Goal: Communication & Community: Answer question/provide support

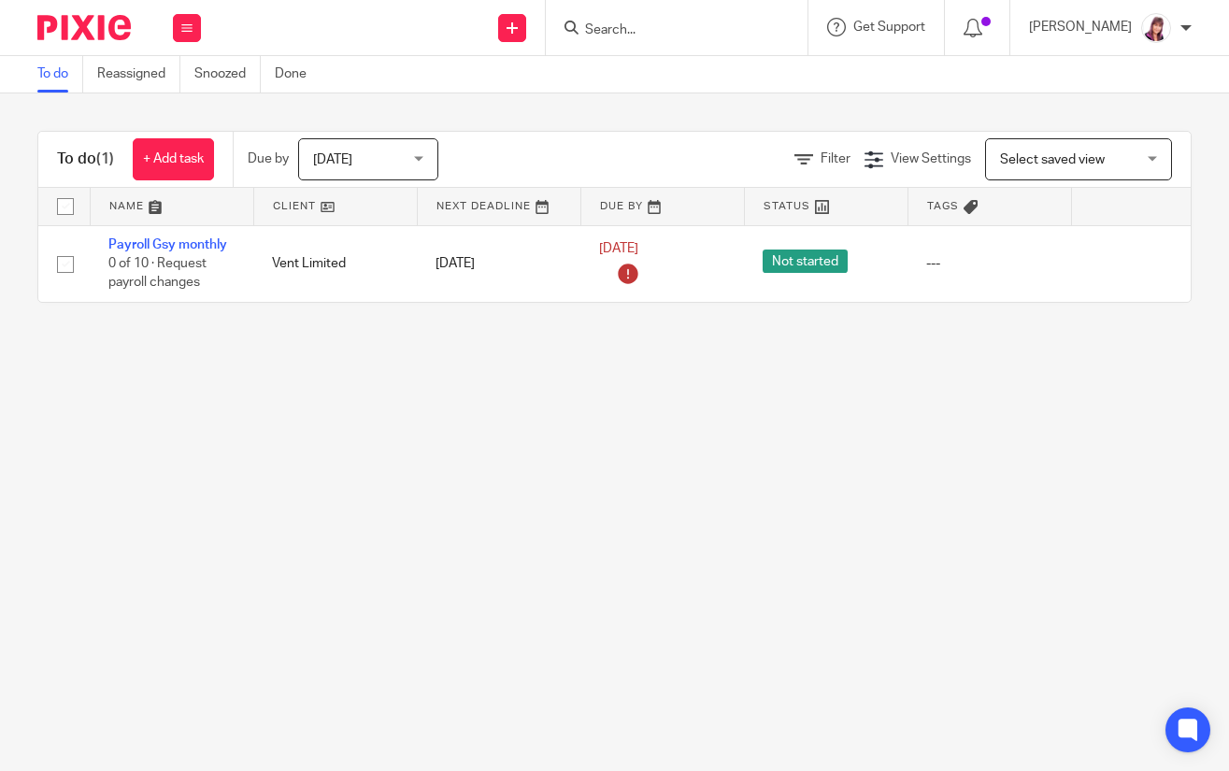
click at [677, 31] on input "Search" at bounding box center [667, 30] width 168 height 17
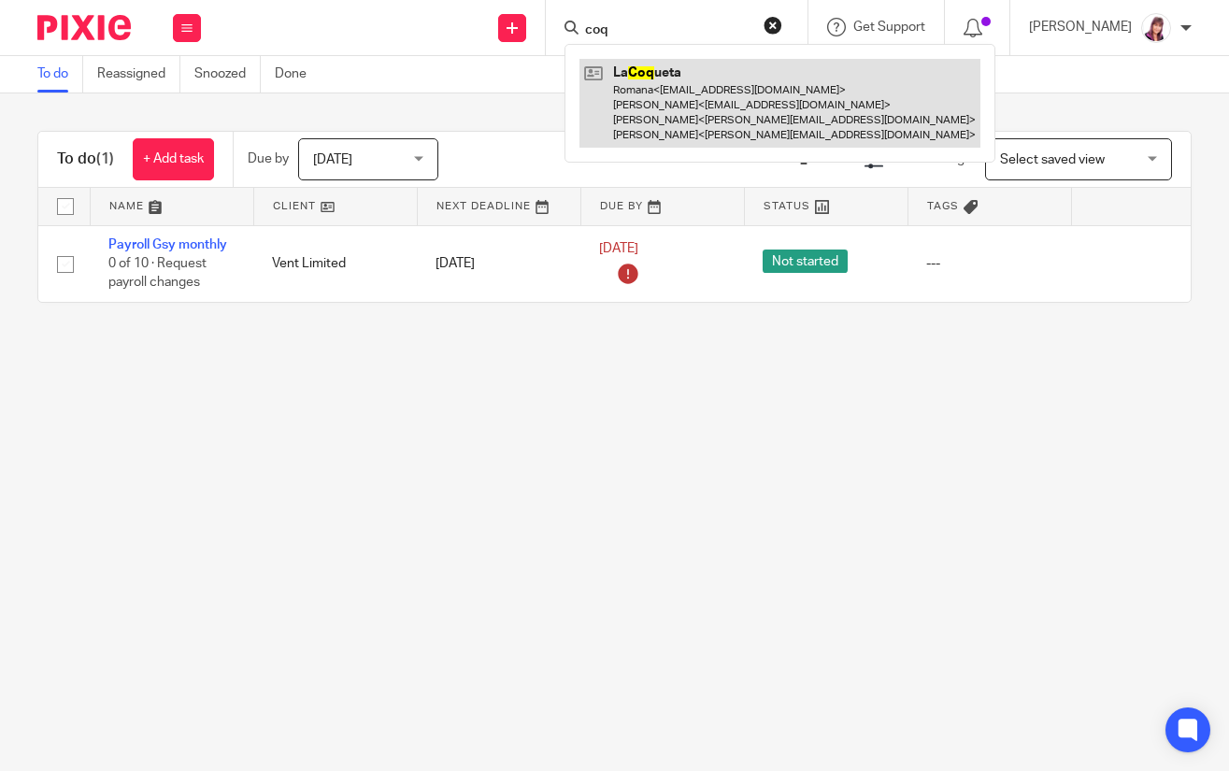
type input "coq"
click at [635, 114] on link at bounding box center [779, 103] width 401 height 89
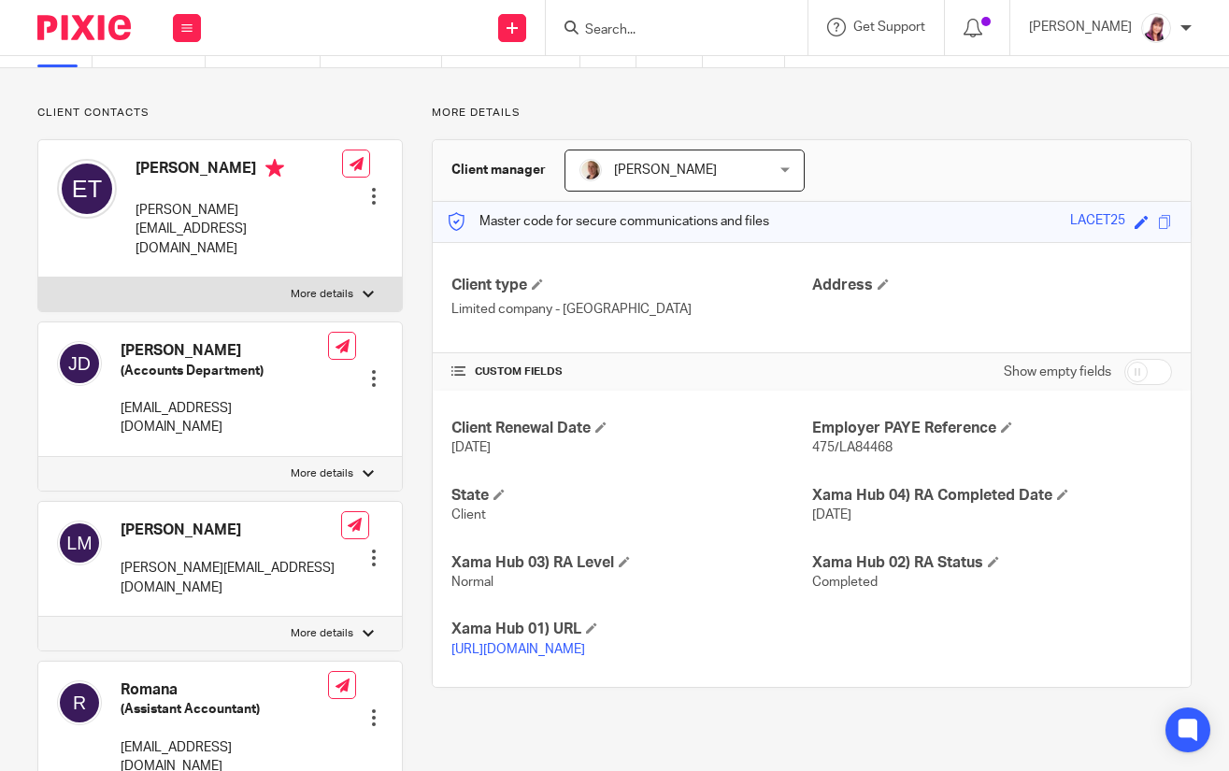
scroll to position [187, 0]
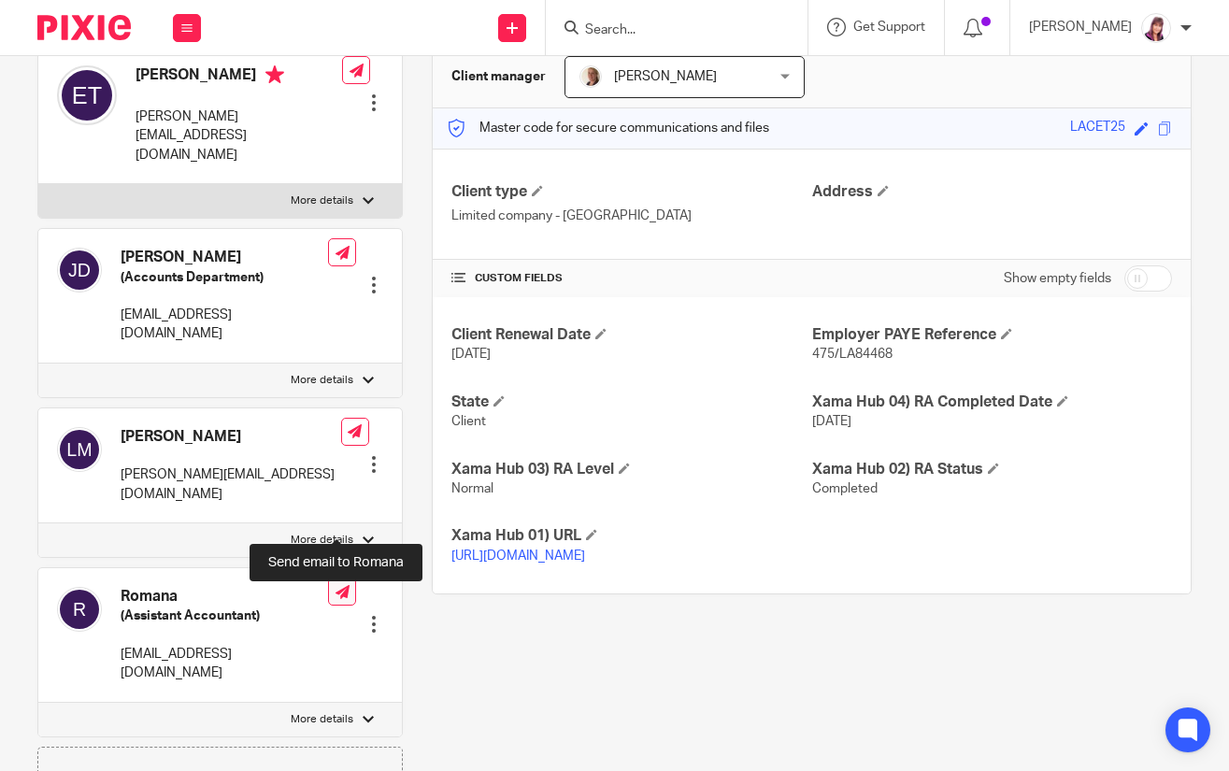
click at [335, 585] on icon at bounding box center [342, 592] width 14 height 14
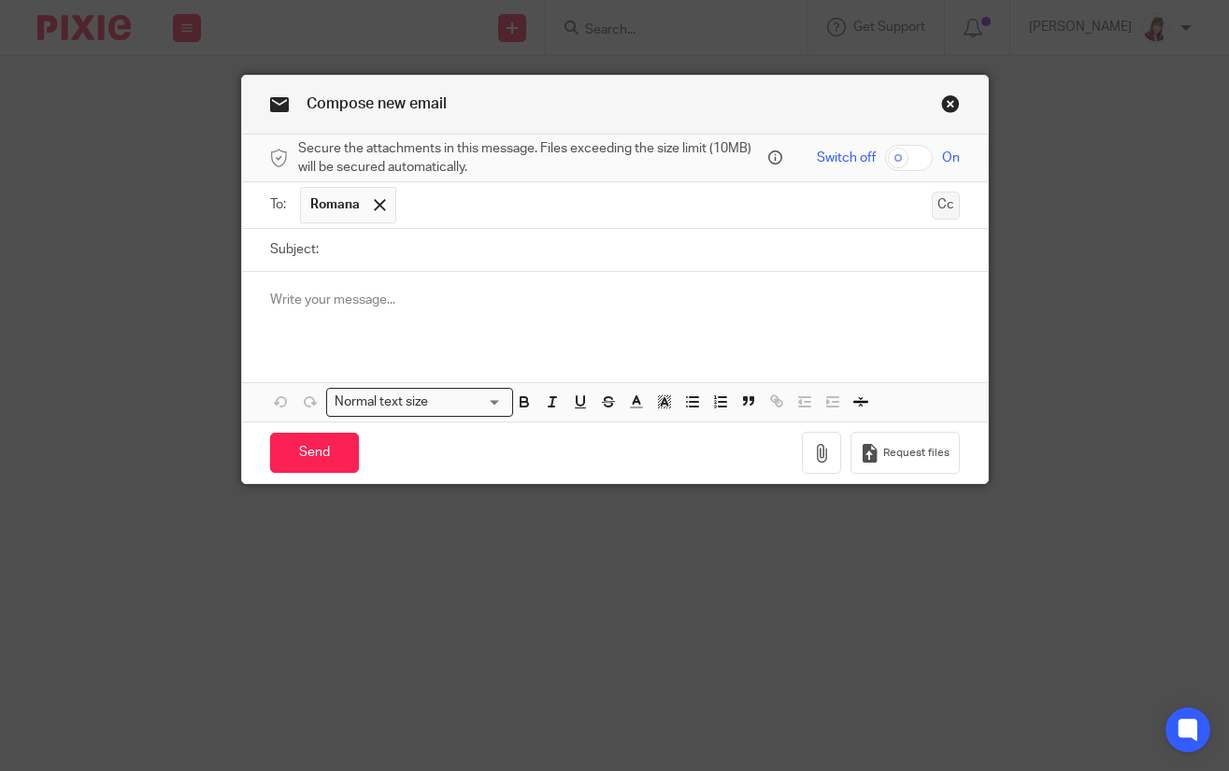
click at [932, 199] on button "Cc" at bounding box center [946, 206] width 28 height 28
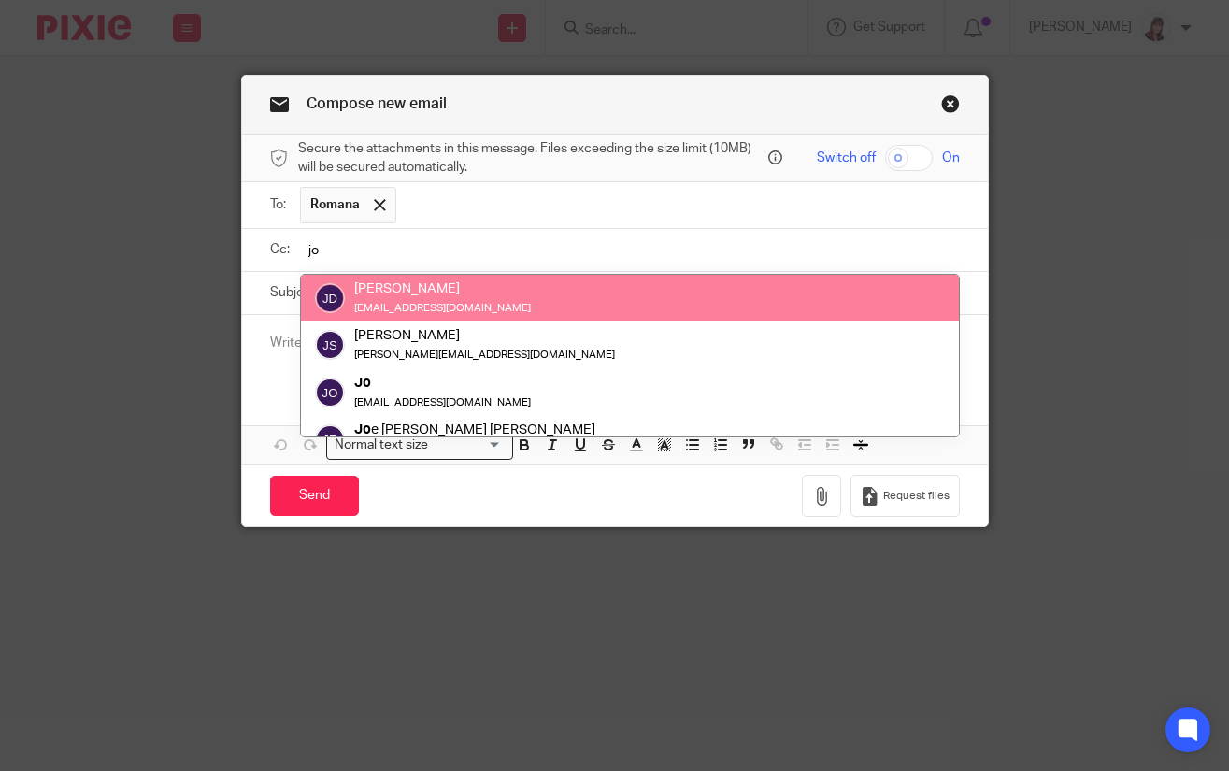
type input "jo"
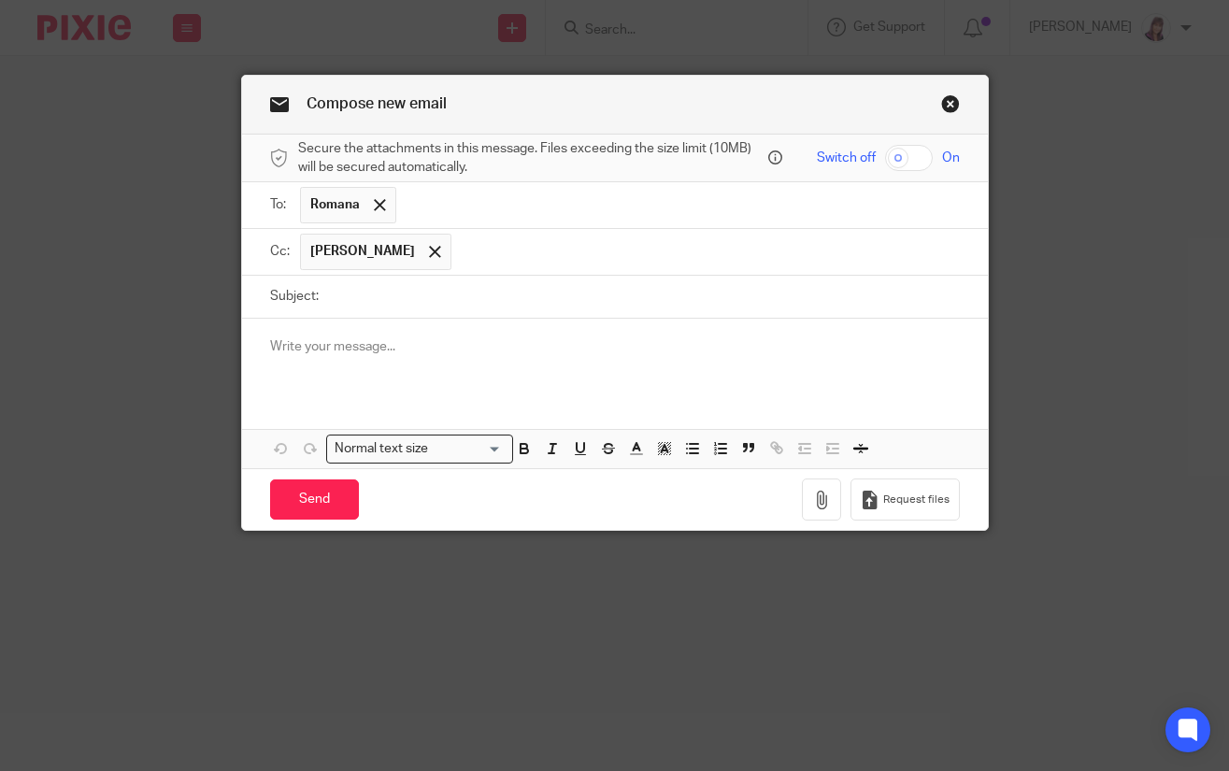
click at [386, 298] on input "Subject:" at bounding box center [644, 297] width 632 height 42
type input "August Payroll link"
click at [473, 355] on p at bounding box center [615, 346] width 690 height 19
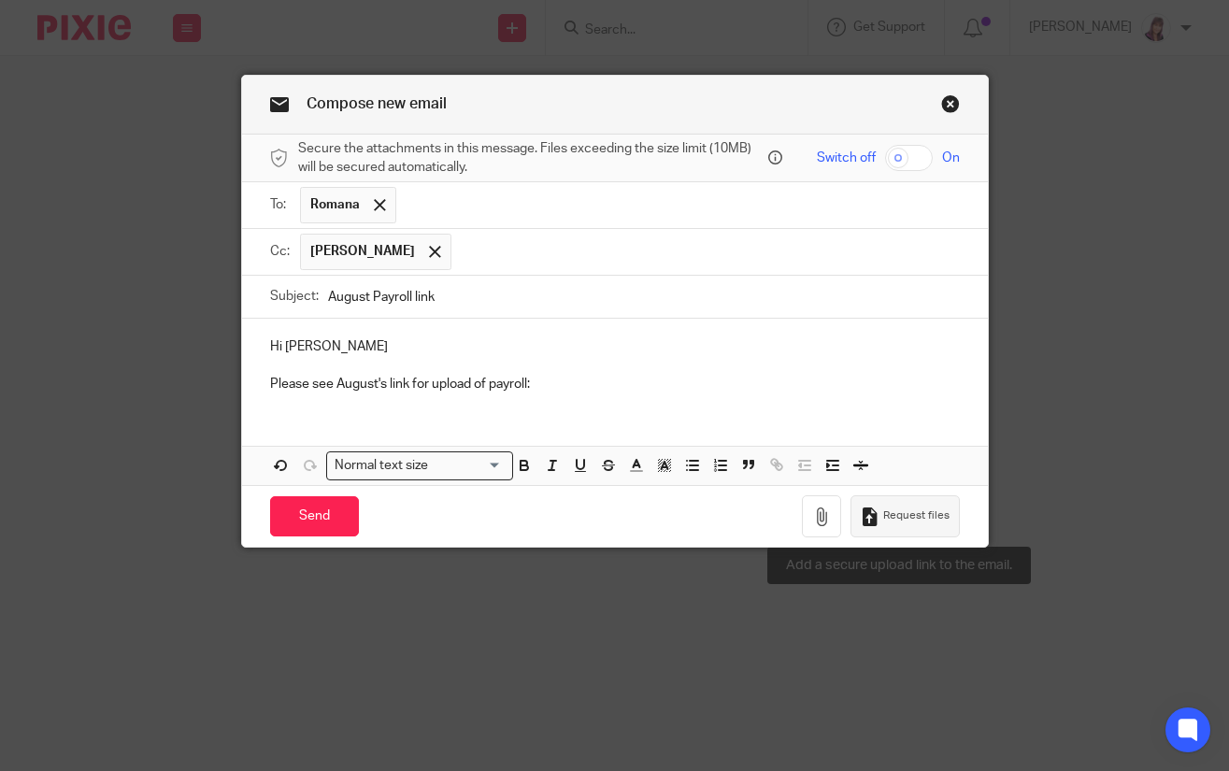
click at [883, 510] on span "Request files" at bounding box center [916, 515] width 66 height 15
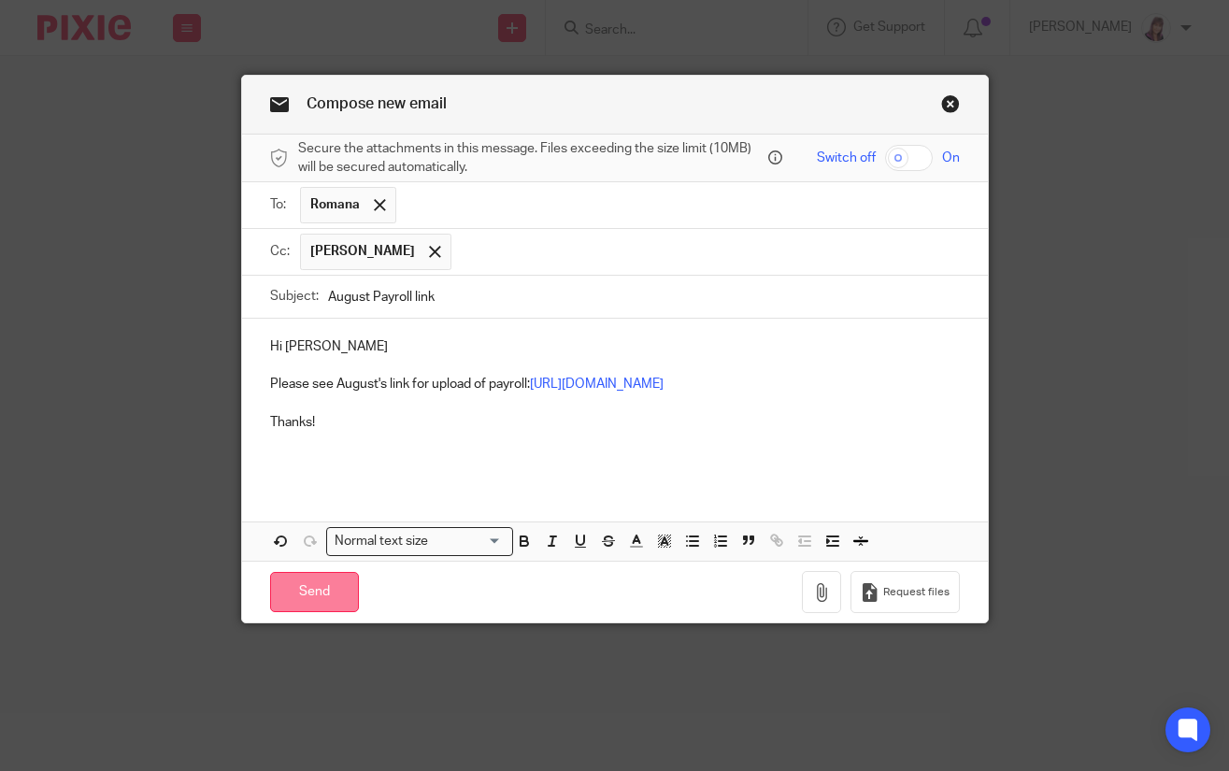
click at [319, 608] on input "Send" at bounding box center [314, 592] width 89 height 40
